Goal: Find specific page/section: Find specific page/section

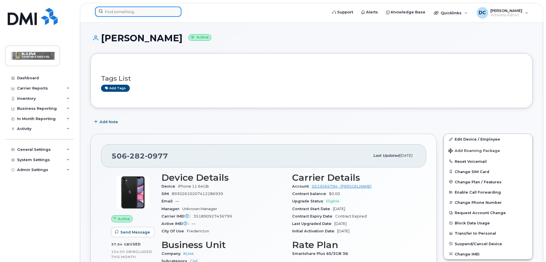
click at [140, 13] on input at bounding box center [138, 12] width 86 height 10
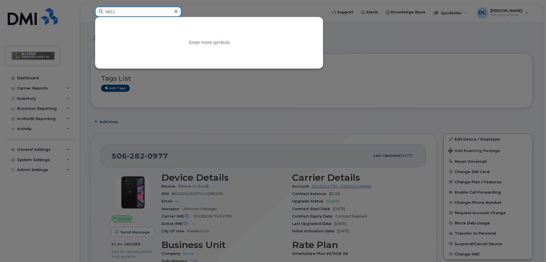
type input "3831"
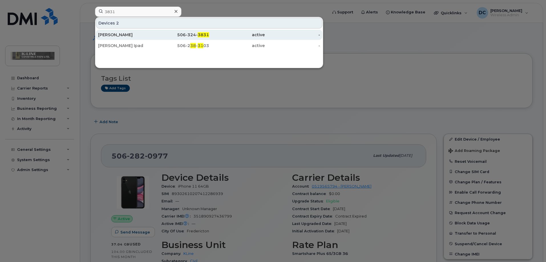
click at [157, 36] on div "506-324- 3831" at bounding box center [182, 35] width 56 height 6
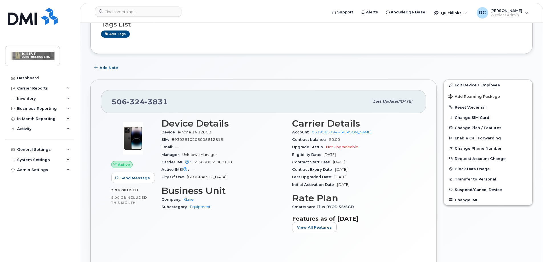
scroll to position [52, 0]
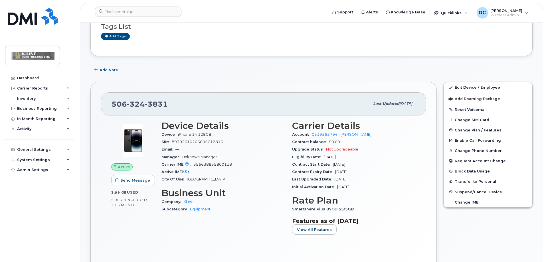
click at [371, 203] on h3 "Rate Plan" at bounding box center [354, 200] width 124 height 10
click at [141, 13] on input at bounding box center [138, 12] width 86 height 10
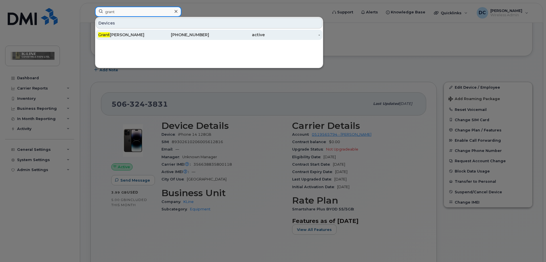
type input "grant"
click at [126, 33] on div "Grant Crowson" at bounding box center [126, 35] width 56 height 6
